Goal: Register for event/course

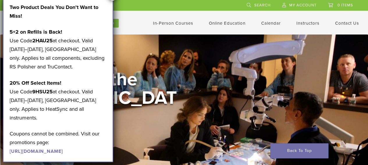
click at [136, 6] on li at bounding box center [157, 5] width 161 height 11
click at [62, 31] on p "5+2 on Refills is Back! Use Code 2HAU25 at checkout. Valid August 1–31, 2025, U…" at bounding box center [58, 50] width 97 height 44
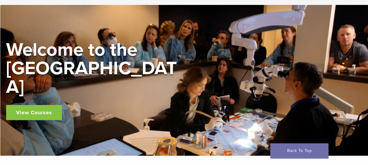
scroll to position [29, 0]
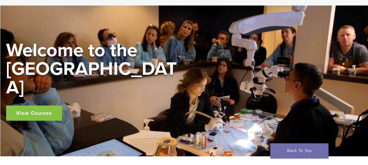
click at [55, 106] on link "View Courses" at bounding box center [34, 113] width 56 height 15
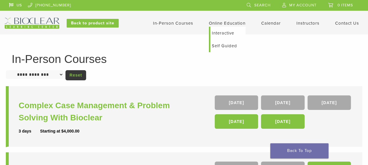
click at [219, 23] on link "Online Education" at bounding box center [227, 23] width 37 height 5
click at [220, 46] on link "Self Guided" at bounding box center [227, 46] width 35 height 13
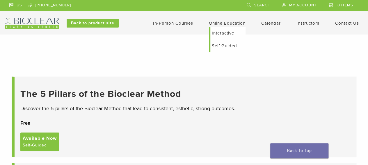
click at [221, 24] on link "Online Education" at bounding box center [227, 23] width 37 height 5
click at [218, 32] on link "Interactive" at bounding box center [227, 33] width 35 height 13
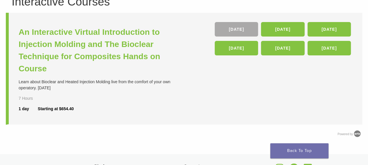
scroll to position [29, 0]
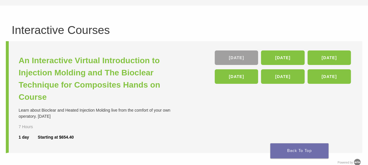
click at [230, 59] on link "19 Sep" at bounding box center [236, 58] width 43 height 15
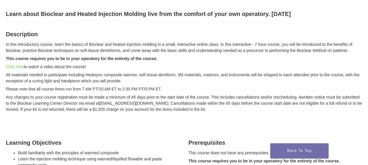
scroll to position [87, 0]
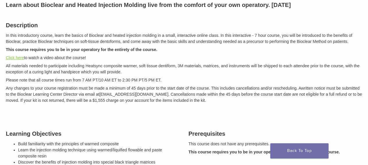
click at [9, 60] on link "Click here" at bounding box center [15, 58] width 18 height 5
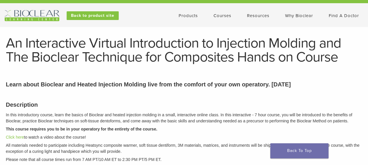
scroll to position [0, 0]
